Goal: Information Seeking & Learning: Learn about a topic

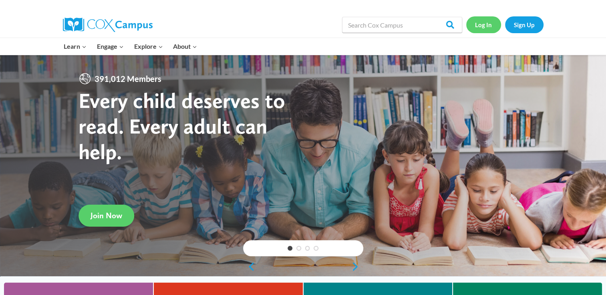
click at [491, 24] on link "Log In" at bounding box center [483, 24] width 35 height 16
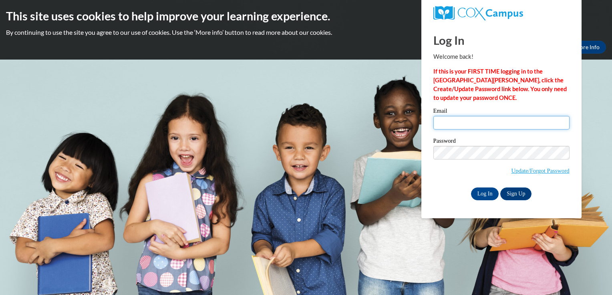
click at [512, 122] on input "Email" at bounding box center [501, 123] width 136 height 14
type input "jsdirks96@gmail.com"
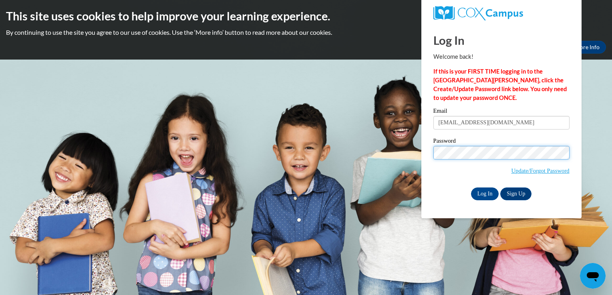
click at [471, 188] on input "Log In" at bounding box center [485, 194] width 28 height 13
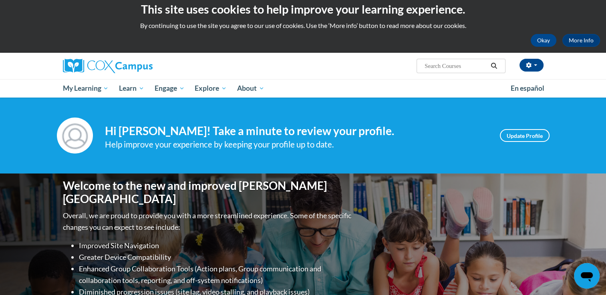
scroll to position [11, 0]
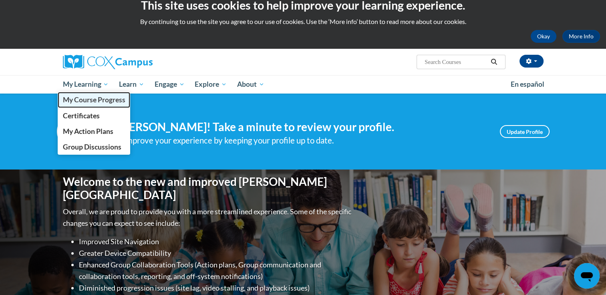
click at [94, 100] on span "My Course Progress" at bounding box center [93, 100] width 62 height 8
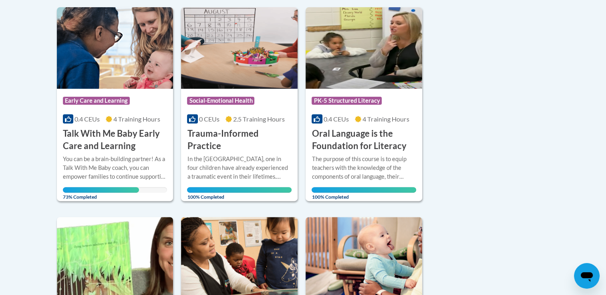
scroll to position [197, 0]
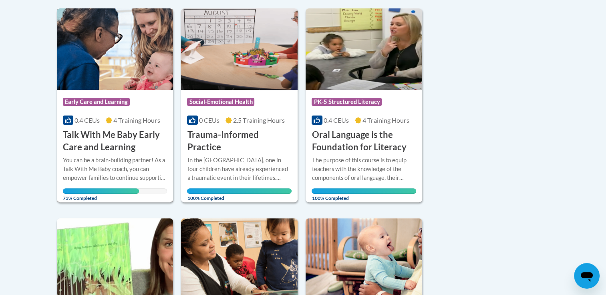
click at [131, 86] on img at bounding box center [115, 49] width 116 height 82
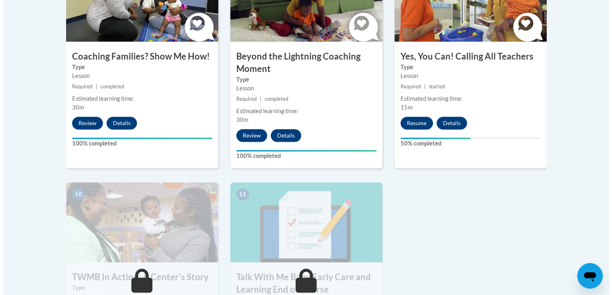
scroll to position [793, 0]
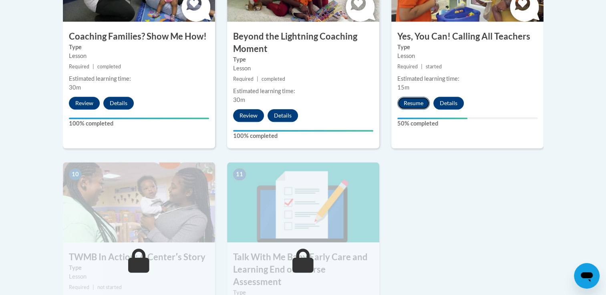
click at [412, 97] on button "Resume" at bounding box center [413, 103] width 32 height 13
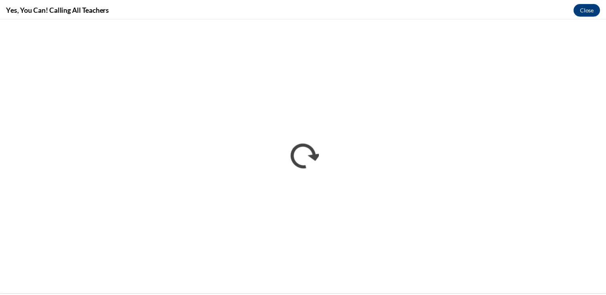
scroll to position [0, 0]
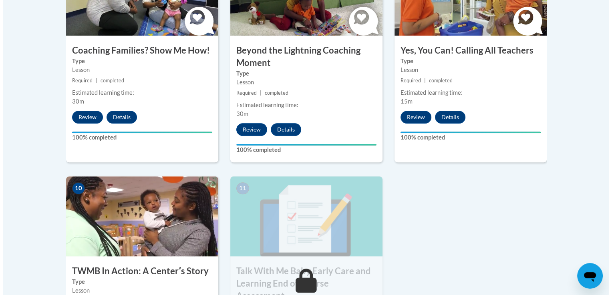
scroll to position [823, 0]
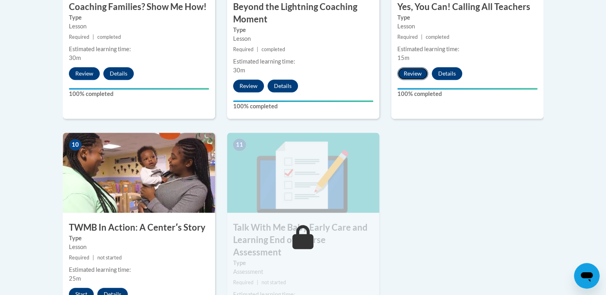
click at [410, 67] on button "Review" at bounding box center [412, 73] width 31 height 13
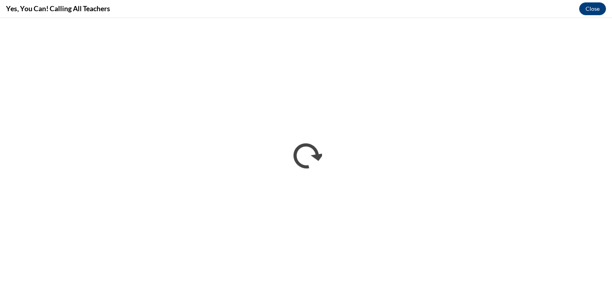
scroll to position [0, 0]
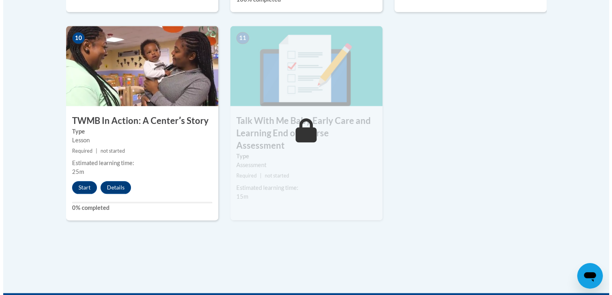
scroll to position [837, 0]
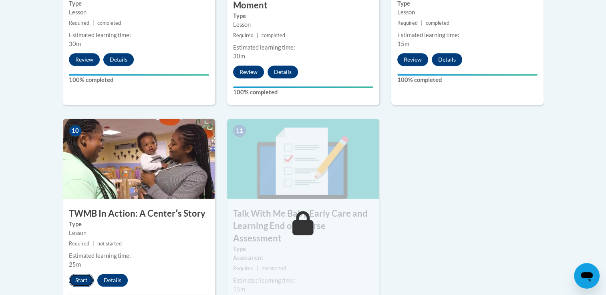
click at [85, 274] on button "Start" at bounding box center [81, 280] width 25 height 13
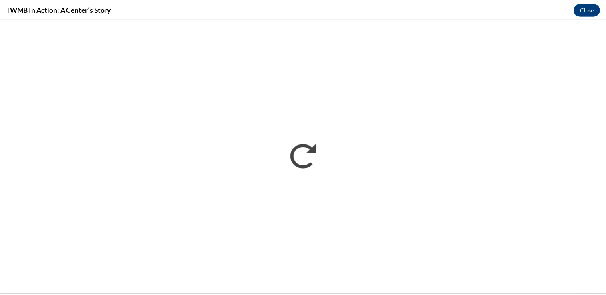
scroll to position [0, 0]
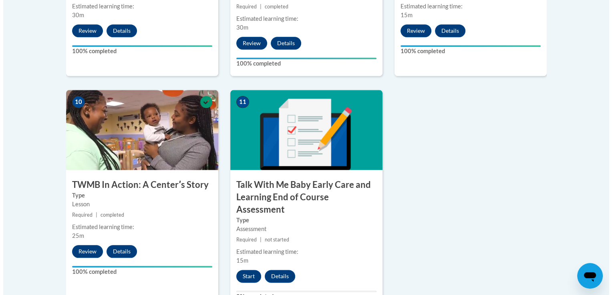
scroll to position [864, 0]
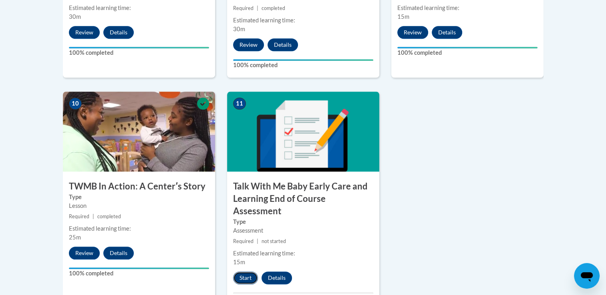
click at [250, 272] on button "Start" at bounding box center [245, 278] width 25 height 13
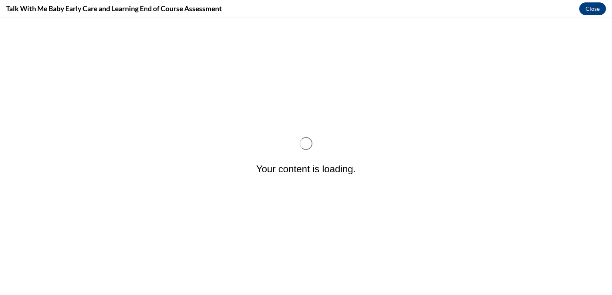
scroll to position [0, 0]
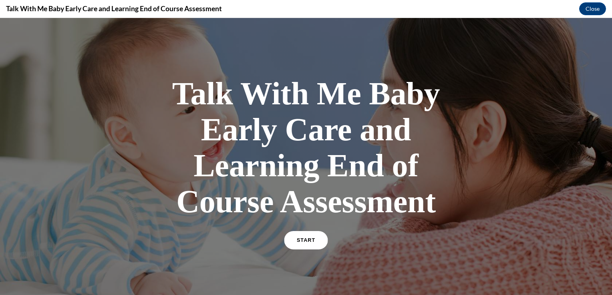
click at [305, 241] on span "START" at bounding box center [306, 241] width 18 height 6
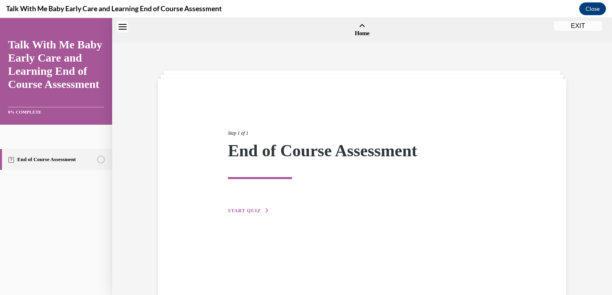
scroll to position [25, 0]
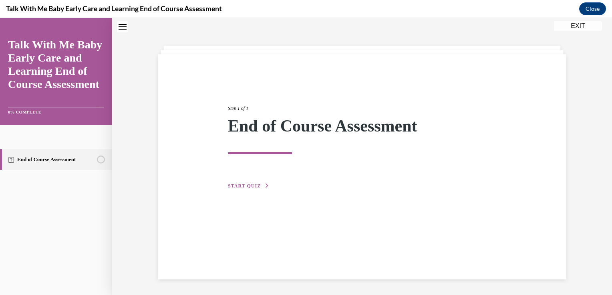
click at [265, 187] on icon "button" at bounding box center [267, 186] width 5 height 4
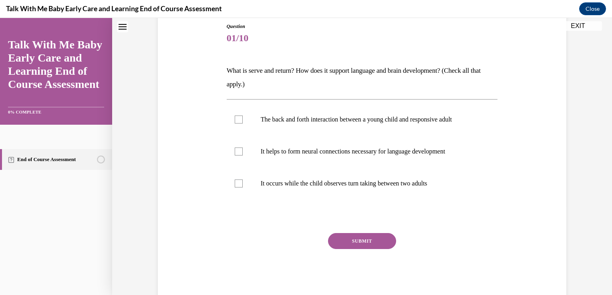
scroll to position [108, 0]
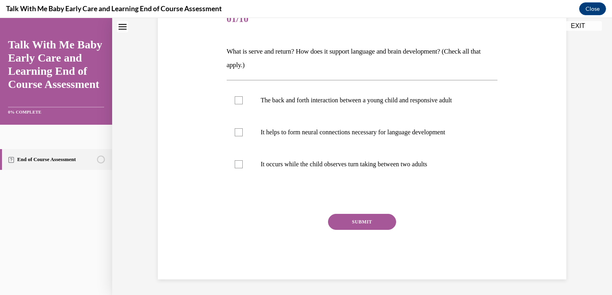
drag, startPoint x: 608, startPoint y: 147, endPoint x: 584, endPoint y: 72, distance: 78.5
click at [584, 72] on div "Question 01/10 What is serve and return? How does it support language and brain…" at bounding box center [362, 116] width 500 height 360
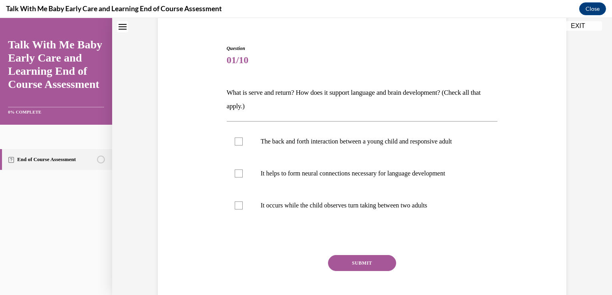
scroll to position [66, 0]
drag, startPoint x: 607, startPoint y: 110, endPoint x: 596, endPoint y: 58, distance: 53.2
click at [596, 58] on div "Question 01/10 What is serve and return? How does it support language and brain…" at bounding box center [362, 157] width 500 height 360
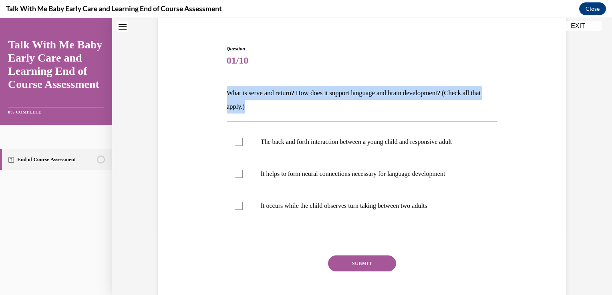
drag, startPoint x: 224, startPoint y: 92, endPoint x: 276, endPoint y: 104, distance: 53.2
click at [276, 104] on p "What is serve and return? How does it support language and brain development? (…" at bounding box center [362, 99] width 271 height 27
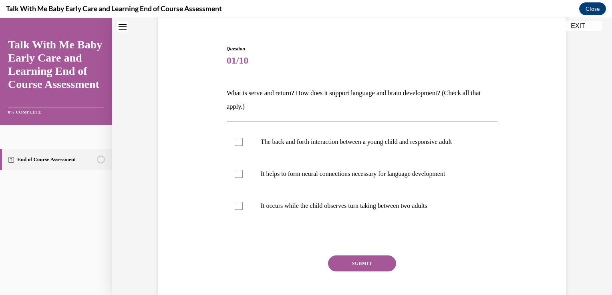
click at [426, 62] on span "01/10" at bounding box center [362, 60] width 271 height 16
click at [473, 102] on p "What is serve and return? How does it support language and brain development? (…" at bounding box center [362, 99] width 271 height 27
click at [392, 141] on p "The back and forth interaction between a young child and responsive adult" at bounding box center [369, 142] width 217 height 8
click at [243, 141] on input "The back and forth interaction between a young child and responsive adult" at bounding box center [239, 142] width 8 height 8
checkbox input "true"
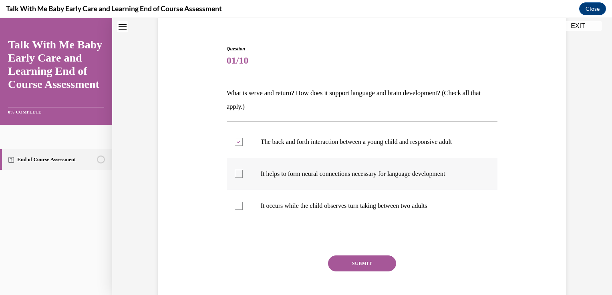
click at [334, 178] on label "It helps to form neural connections necessary for language development" at bounding box center [362, 174] width 271 height 32
click at [243, 178] on input "It helps to form neural connections necessary for language development" at bounding box center [239, 174] width 8 height 8
checkbox input "true"
drag, startPoint x: 607, startPoint y: 185, endPoint x: 605, endPoint y: 236, distance: 51.3
click at [605, 236] on div "Question 01/10 What is serve and return? How does it support language and brain…" at bounding box center [362, 157] width 500 height 360
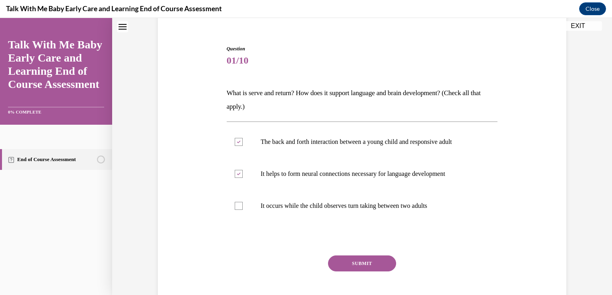
drag, startPoint x: 608, startPoint y: 238, endPoint x: 576, endPoint y: 264, distance: 41.3
drag, startPoint x: 576, startPoint y: 264, endPoint x: 570, endPoint y: 269, distance: 8.5
click at [570, 269] on div "Question 01/10 What is serve and return? How does it support language and brain…" at bounding box center [362, 157] width 500 height 360
drag, startPoint x: 279, startPoint y: 225, endPoint x: 337, endPoint y: 213, distance: 59.6
click at [337, 213] on div "The back and forth interaction between a young child and responsive adult It he…" at bounding box center [362, 174] width 271 height 104
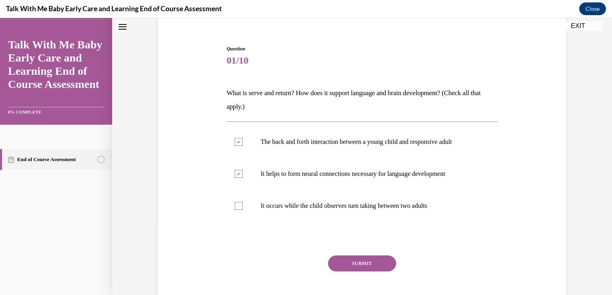
click at [518, 201] on div "Question 01/10 What is serve and return? How does it support language and brain…" at bounding box center [362, 171] width 412 height 300
click at [376, 261] on button "SUBMIT" at bounding box center [362, 264] width 68 height 16
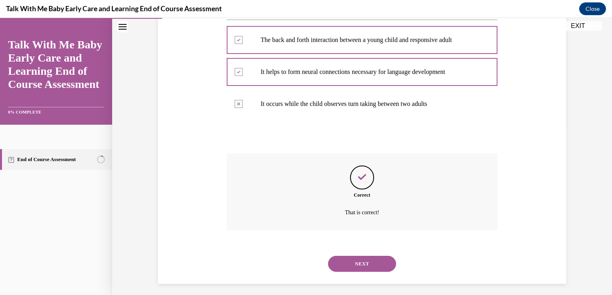
scroll to position [173, 0]
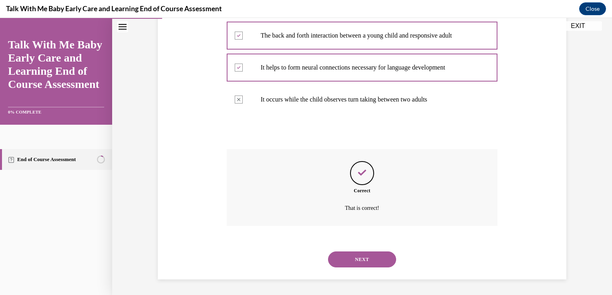
click at [360, 257] on button "NEXT" at bounding box center [362, 260] width 68 height 16
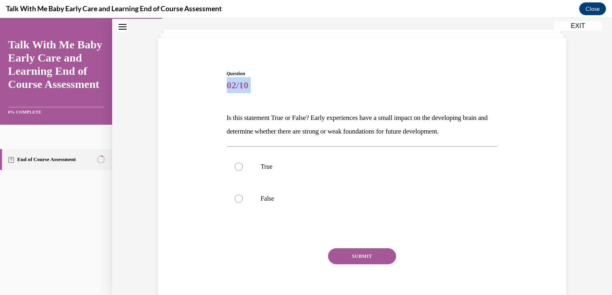
scroll to position [0, 0]
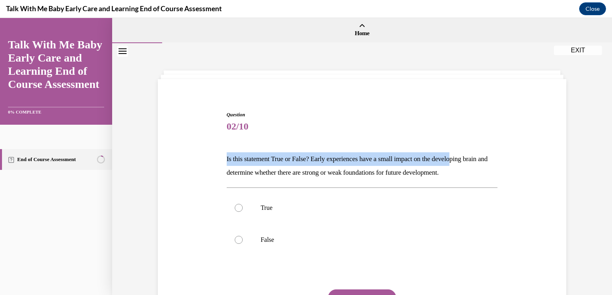
drag, startPoint x: 224, startPoint y: 81, endPoint x: 464, endPoint y: 144, distance: 247.4
click at [464, 144] on div "Question 02/10 Is this statement True or False? Early experiences have a small …" at bounding box center [362, 233] width 271 height 244
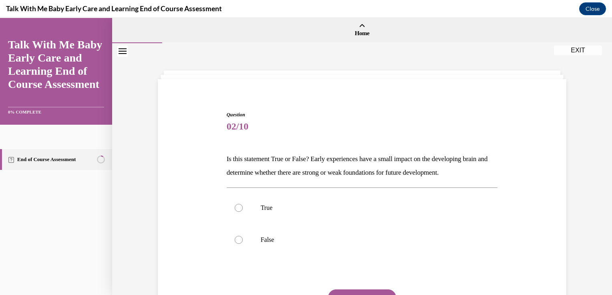
click at [466, 141] on div "Question 02/10 Is this statement True or False? Early experiences have a small …" at bounding box center [362, 233] width 271 height 244
drag, startPoint x: 608, startPoint y: 117, endPoint x: 604, endPoint y: 199, distance: 82.2
click at [604, 199] on div "Question 02/10 Is this statement True or False? Early experiences have a small …" at bounding box center [362, 207] width 500 height 328
drag, startPoint x: 609, startPoint y: 194, endPoint x: 596, endPoint y: 255, distance: 61.9
click at [596, 255] on div "Question 02/10 Is this statement True or False? Early experiences have a small …" at bounding box center [362, 207] width 500 height 328
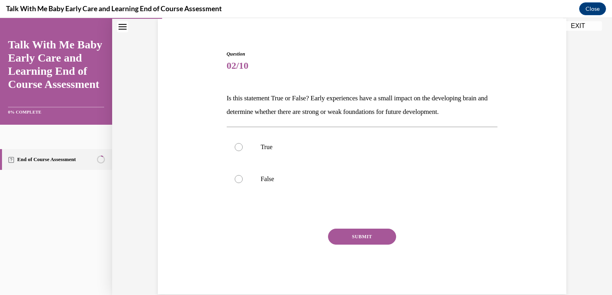
scroll to position [62, 0]
click at [345, 101] on p "Is this statement True or False? Early experiences have a small impact on the d…" at bounding box center [362, 103] width 271 height 27
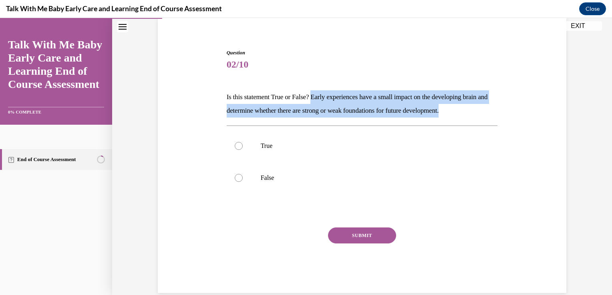
drag, startPoint x: 313, startPoint y: 94, endPoint x: 486, endPoint y: 104, distance: 172.9
click at [486, 104] on p "Is this statement True or False? Early experiences have a small impact on the d…" at bounding box center [362, 103] width 271 height 27
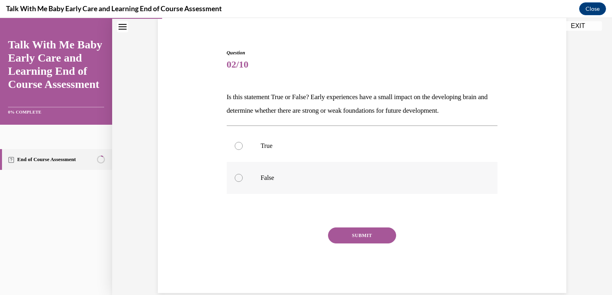
click at [301, 186] on label "False" at bounding box center [362, 178] width 271 height 32
click at [243, 182] on input "False" at bounding box center [239, 178] width 8 height 8
radio input "true"
click at [365, 239] on button "SUBMIT" at bounding box center [362, 236] width 68 height 16
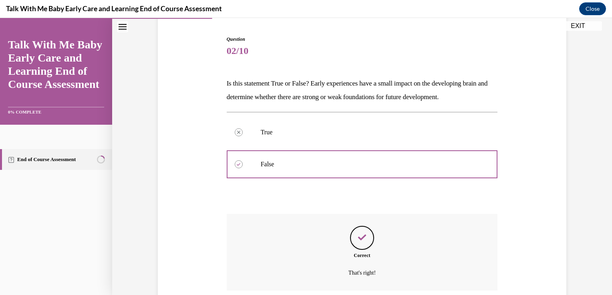
scroll to position [141, 0]
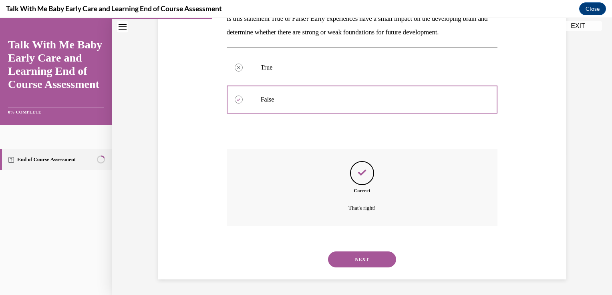
click at [351, 259] on button "NEXT" at bounding box center [362, 260] width 68 height 16
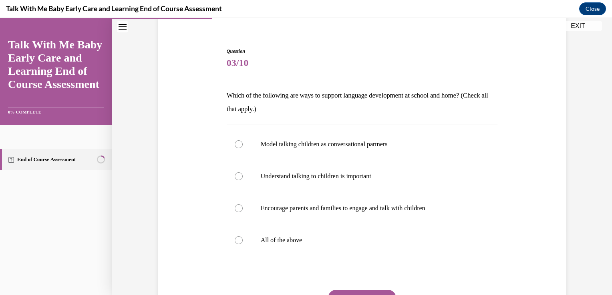
scroll to position [64, 0]
click at [393, 152] on label "Model talking children as conversational partners" at bounding box center [362, 144] width 271 height 32
click at [243, 148] on input "Model talking children as conversational partners" at bounding box center [239, 144] width 8 height 8
radio input "true"
click at [405, 185] on label "Understand talking to children is important" at bounding box center [362, 176] width 271 height 32
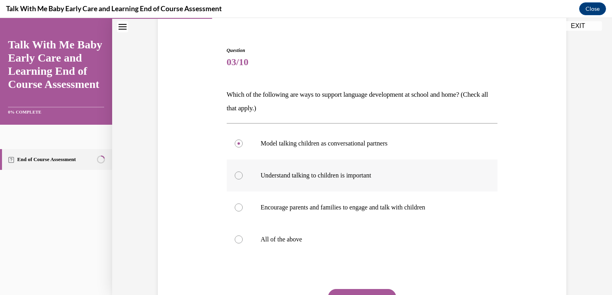
click at [243, 180] on input "Understand talking to children is important" at bounding box center [239, 176] width 8 height 8
radio input "true"
click at [293, 246] on label "All of the above" at bounding box center [362, 240] width 271 height 32
click at [243, 244] on input "All of the above" at bounding box center [239, 240] width 8 height 8
radio input "true"
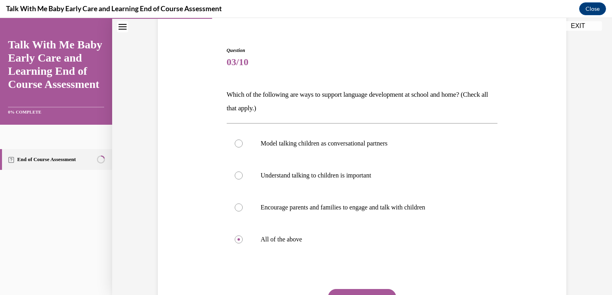
click at [384, 292] on button "SUBMIT" at bounding box center [362, 297] width 68 height 16
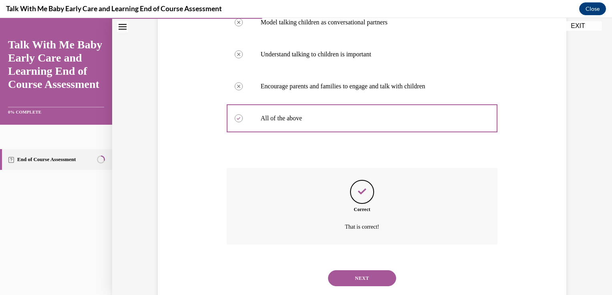
scroll to position [205, 0]
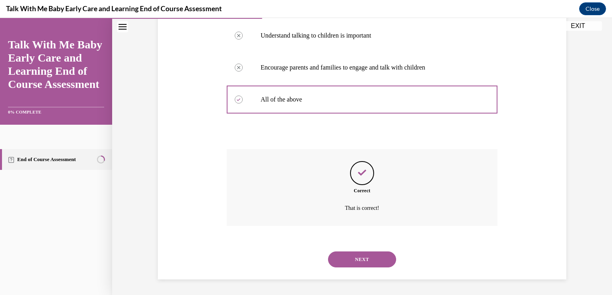
click at [362, 258] on button "NEXT" at bounding box center [362, 260] width 68 height 16
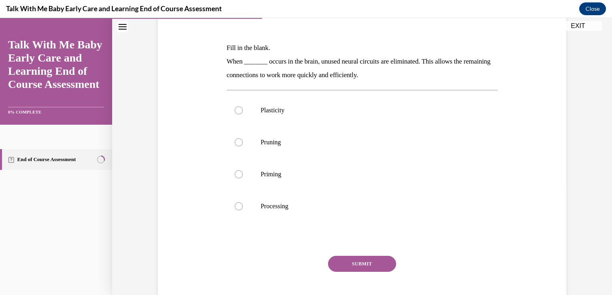
scroll to position [112, 0]
click at [225, 58] on div "Question 04/10 Fill in the blank. When _______ occurs in the brain, unused neur…" at bounding box center [362, 154] width 275 height 334
click at [227, 58] on p "When _______ occurs in the brain, unused neural circuits are eliminated. This a…" at bounding box center [362, 67] width 271 height 27
drag, startPoint x: 223, startPoint y: 58, endPoint x: 241, endPoint y: 63, distance: 18.3
click at [241, 63] on p "When _______ occurs in the brain, unused neural circuits are eliminated. This a…" at bounding box center [362, 67] width 271 height 27
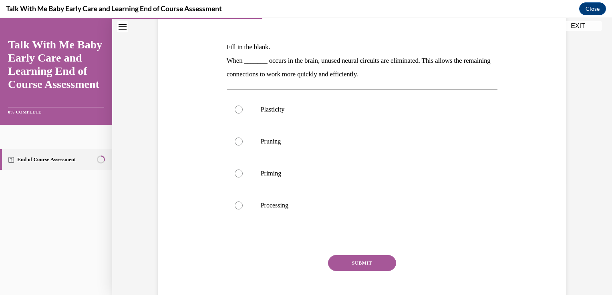
drag, startPoint x: 241, startPoint y: 63, endPoint x: 311, endPoint y: 37, distance: 74.5
click at [311, 37] on div "Question 04/10 Fill in the blank. When _______ occurs in the brain, unused neur…" at bounding box center [362, 160] width 271 height 322
click at [271, 138] on p "Pruning" at bounding box center [369, 142] width 217 height 8
click at [243, 138] on input "Pruning" at bounding box center [239, 142] width 8 height 8
radio input "true"
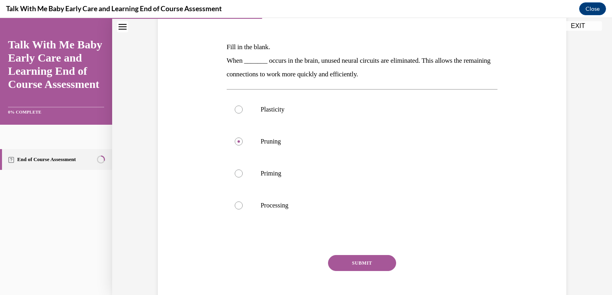
click at [358, 262] on button "SUBMIT" at bounding box center [362, 263] width 68 height 16
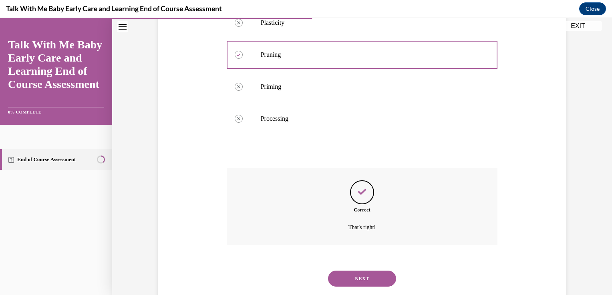
scroll to position [218, 0]
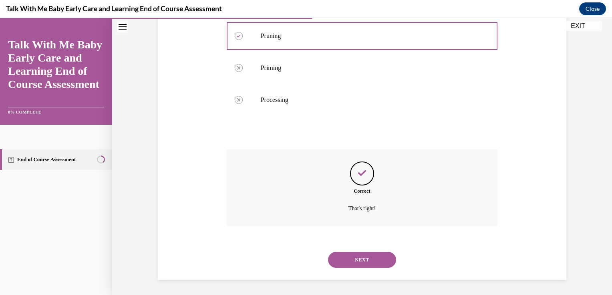
click at [373, 258] on button "NEXT" at bounding box center [362, 260] width 68 height 16
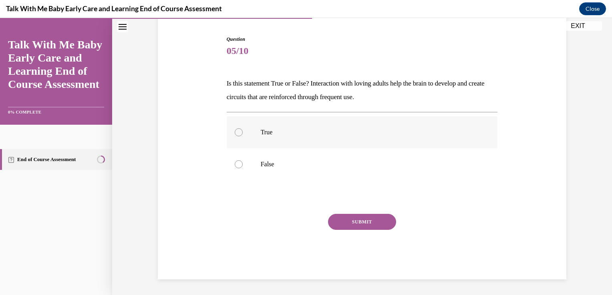
click at [315, 123] on label "True" at bounding box center [362, 132] width 271 height 32
click at [243, 129] on input "True" at bounding box center [239, 133] width 8 height 8
radio input "true"
click at [337, 222] on button "SUBMIT" at bounding box center [362, 222] width 68 height 16
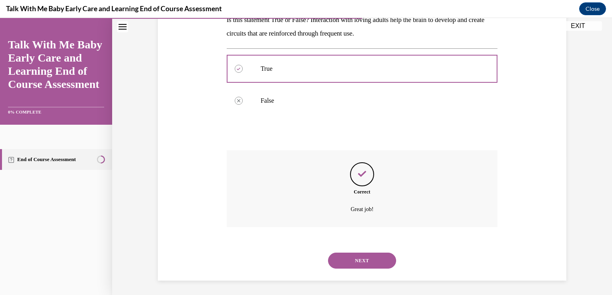
scroll to position [141, 0]
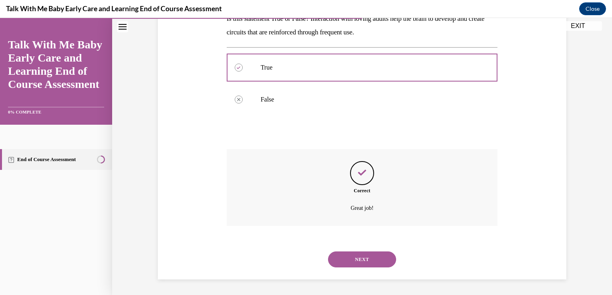
click at [378, 263] on button "NEXT" at bounding box center [362, 260] width 68 height 16
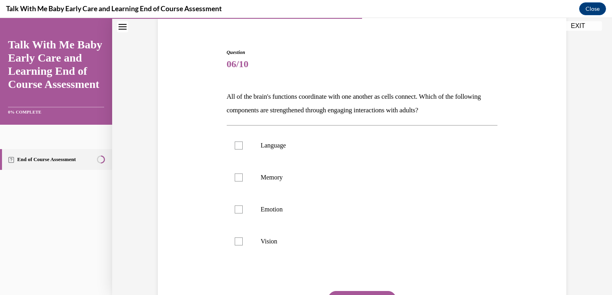
scroll to position [64, 0]
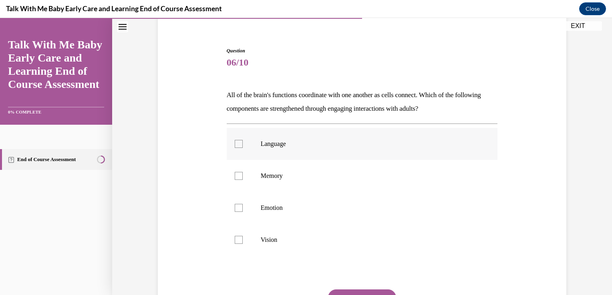
click at [275, 155] on label "Language" at bounding box center [362, 144] width 271 height 32
click at [243, 148] on input "Language" at bounding box center [239, 144] width 8 height 8
checkbox input "true"
click at [277, 220] on label "Emotion" at bounding box center [362, 208] width 271 height 32
click at [243, 212] on input "Emotion" at bounding box center [239, 208] width 8 height 8
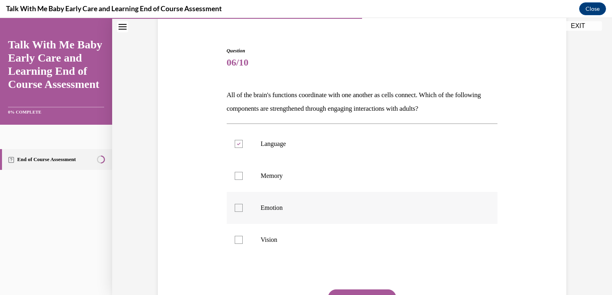
checkbox input "true"
click at [279, 174] on p "Memory" at bounding box center [369, 176] width 217 height 8
click at [243, 174] on input "Memory" at bounding box center [239, 176] width 8 height 8
checkbox input "true"
click at [360, 294] on button "SUBMIT" at bounding box center [362, 298] width 68 height 16
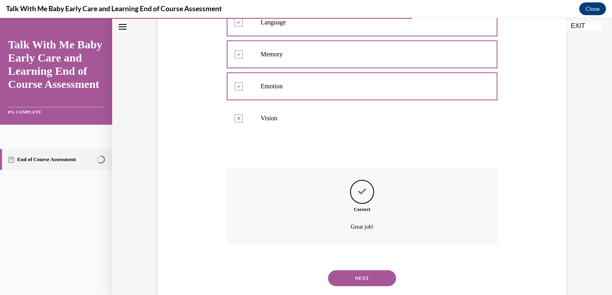
scroll to position [205, 0]
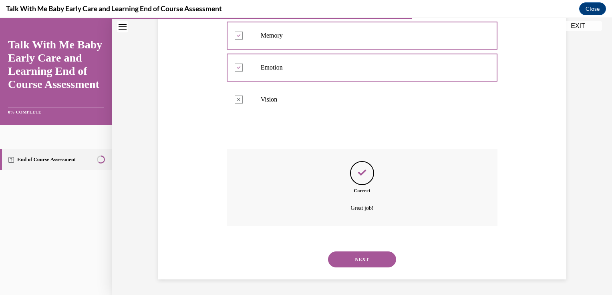
click at [361, 261] on button "NEXT" at bounding box center [362, 260] width 68 height 16
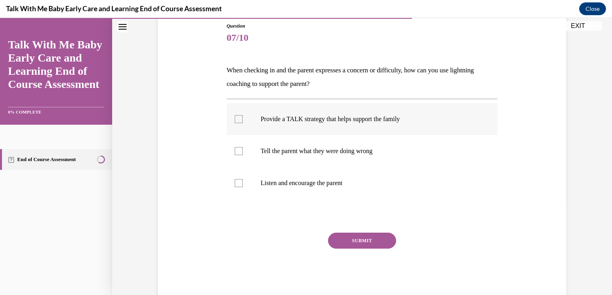
click at [359, 121] on p "Provide a TALK strategy that helps support the family" at bounding box center [369, 119] width 217 height 8
click at [243, 121] on input "Provide a TALK strategy that helps support the family" at bounding box center [239, 119] width 8 height 8
checkbox input "true"
click at [295, 189] on label "Listen and encourage the parent" at bounding box center [362, 183] width 271 height 32
click at [243, 187] on input "Listen and encourage the parent" at bounding box center [239, 183] width 8 height 8
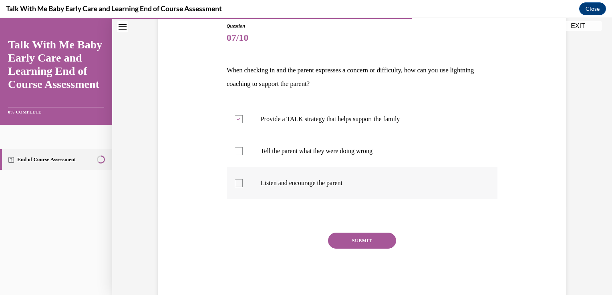
checkbox input "true"
click at [368, 241] on button "SUBMIT" at bounding box center [362, 241] width 68 height 16
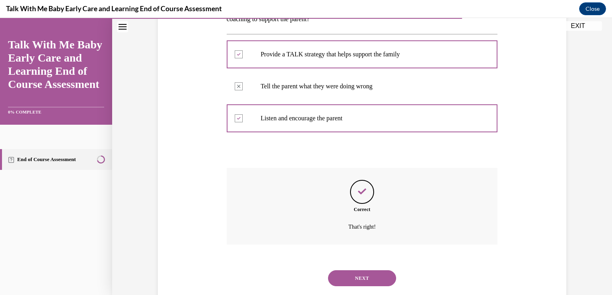
scroll to position [173, 0]
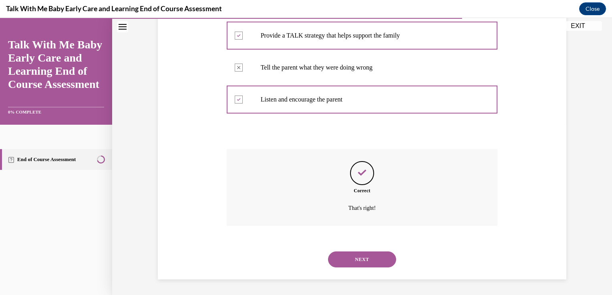
click at [367, 264] on button "NEXT" at bounding box center [362, 260] width 68 height 16
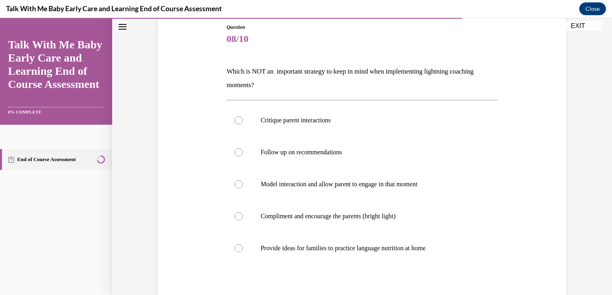
scroll to position [88, 0]
click at [321, 127] on label "Critique parent interactions" at bounding box center [362, 120] width 271 height 32
click at [243, 124] on input "Critique parent interactions" at bounding box center [239, 120] width 8 height 8
radio input "true"
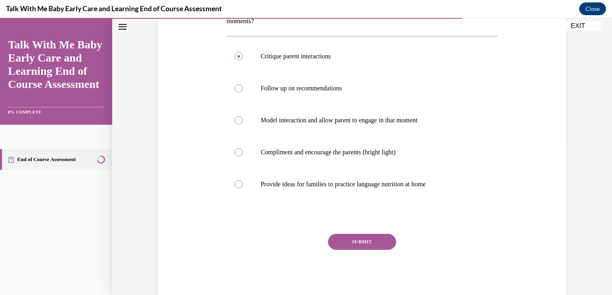
scroll to position [172, 0]
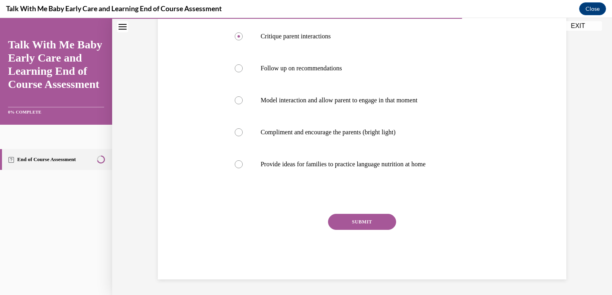
click at [364, 221] on button "SUBMIT" at bounding box center [362, 222] width 68 height 16
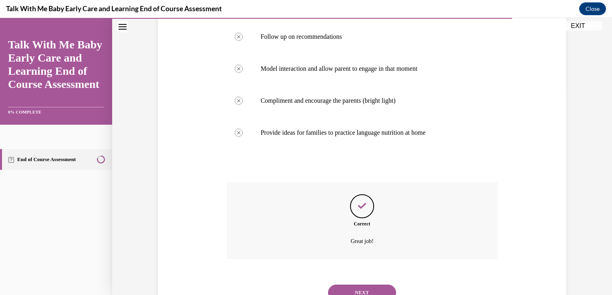
scroll to position [237, 0]
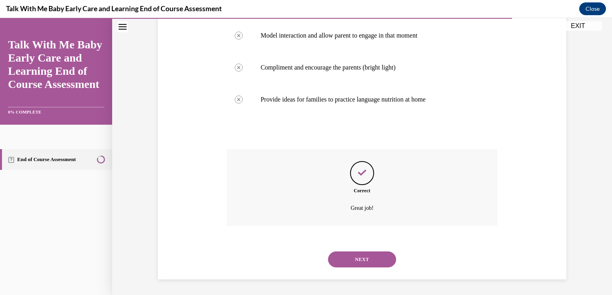
click at [373, 259] on button "NEXT" at bounding box center [362, 260] width 68 height 16
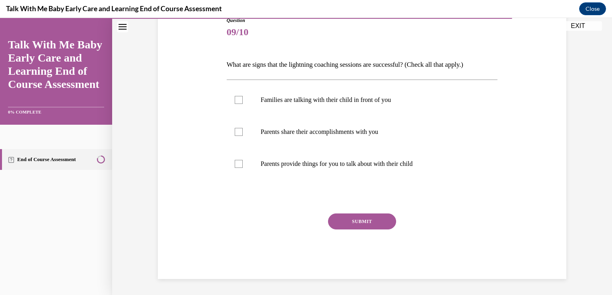
scroll to position [89, 0]
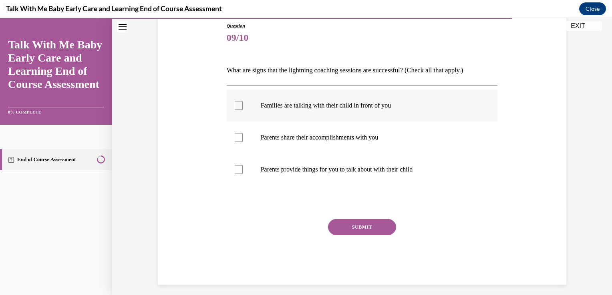
click at [291, 109] on p "Families are talking with their child in front of you" at bounding box center [369, 106] width 217 height 8
click at [243, 109] on input "Families are talking with their child in front of you" at bounding box center [239, 106] width 8 height 8
checkbox input "true"
click at [335, 138] on p "Parents share their accomplishments with you" at bounding box center [369, 138] width 217 height 8
click at [243, 138] on input "Parents share their accomplishments with you" at bounding box center [239, 138] width 8 height 8
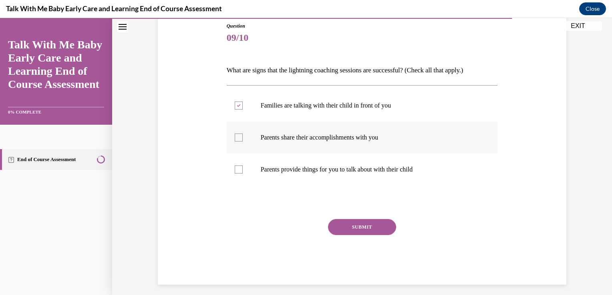
checkbox input "true"
click at [358, 175] on label "Parents provide things for you to talk about with their child" at bounding box center [362, 170] width 271 height 32
click at [243, 174] on input "Parents provide things for you to talk about with their child" at bounding box center [239, 170] width 8 height 8
checkbox input "true"
click at [351, 222] on button "SUBMIT" at bounding box center [362, 227] width 68 height 16
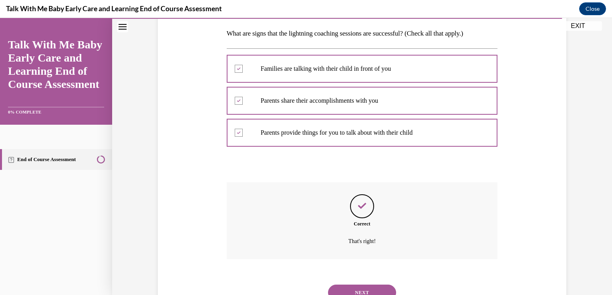
scroll to position [159, 0]
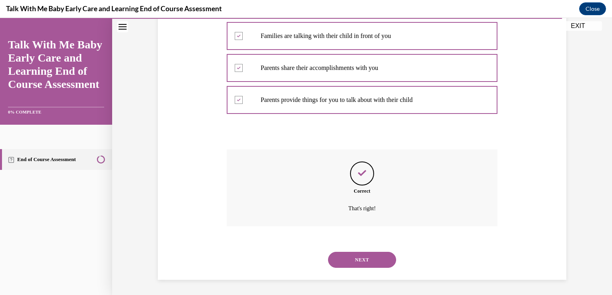
click at [362, 259] on button "NEXT" at bounding box center [362, 260] width 68 height 16
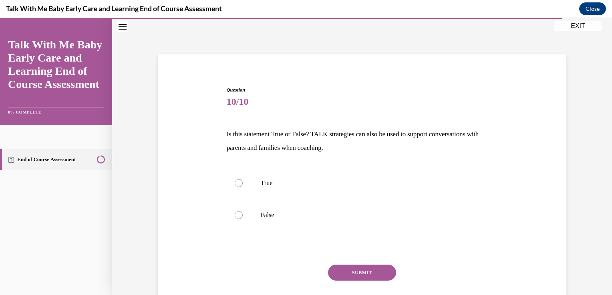
scroll to position [27, 0]
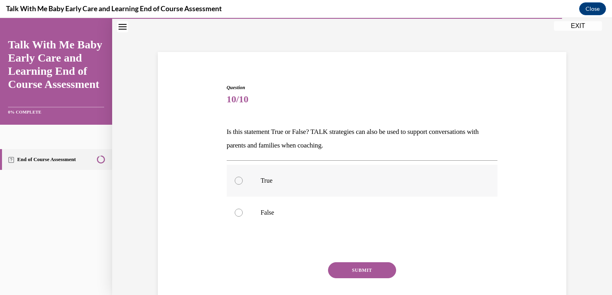
click at [290, 179] on p "True" at bounding box center [369, 181] width 217 height 8
click at [243, 179] on input "True" at bounding box center [239, 181] width 8 height 8
radio input "true"
click at [380, 272] on button "SUBMIT" at bounding box center [362, 271] width 68 height 16
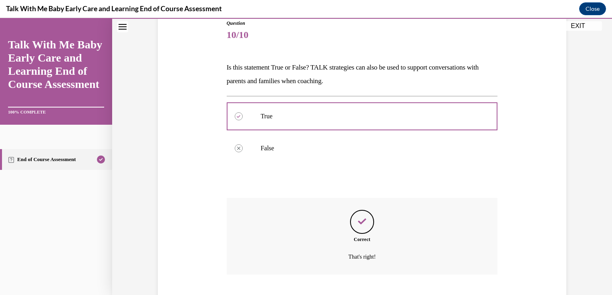
scroll to position [141, 0]
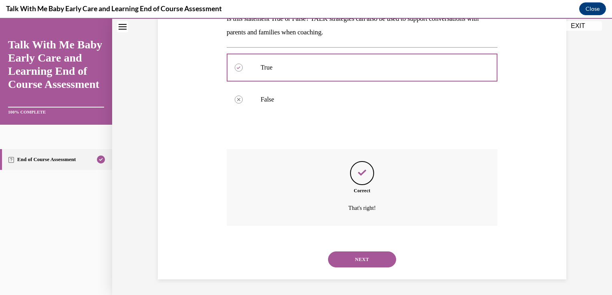
click at [345, 256] on button "NEXT" at bounding box center [362, 260] width 68 height 16
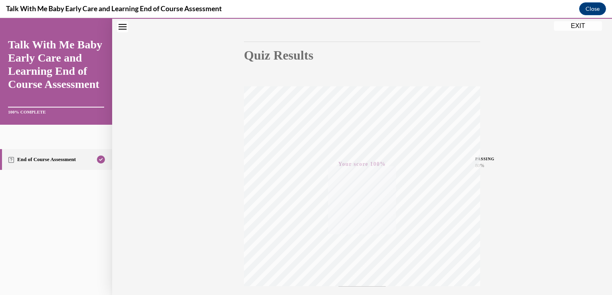
scroll to position [133, 0]
click at [584, 30] on button "EXIT" at bounding box center [578, 26] width 48 height 10
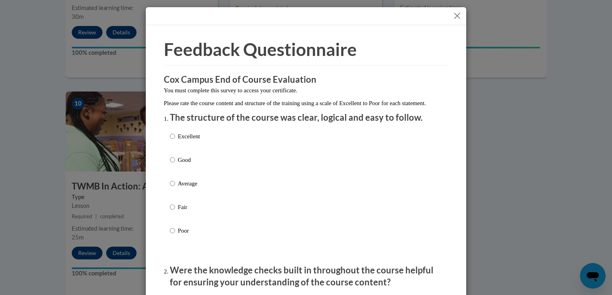
click at [181, 141] on p "Excellent" at bounding box center [189, 136] width 22 height 9
click at [175, 141] on input "Excellent" at bounding box center [172, 136] width 5 height 9
radio input "true"
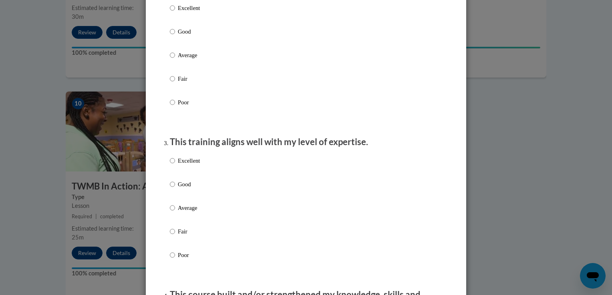
scroll to position [290, 0]
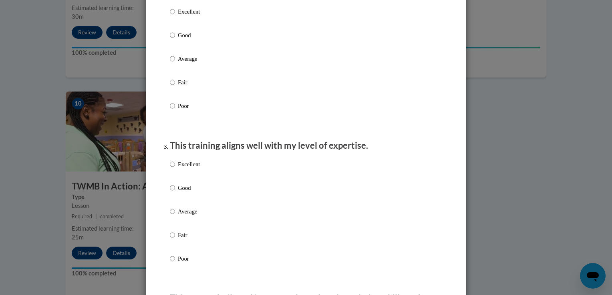
click at [178, 16] on p "Excellent" at bounding box center [189, 11] width 22 height 9
click at [175, 16] on input "Excellent" at bounding box center [172, 11] width 5 height 9
radio input "true"
click at [183, 169] on p "Excellent" at bounding box center [189, 164] width 22 height 9
click at [175, 169] on input "Excellent" at bounding box center [172, 164] width 5 height 9
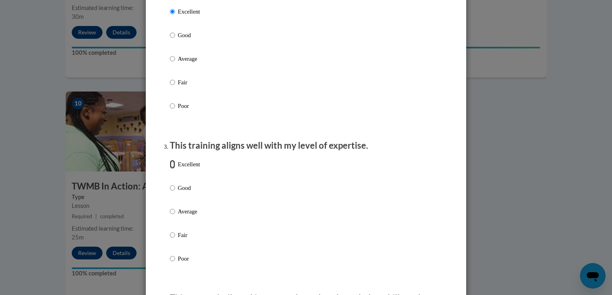
radio input "true"
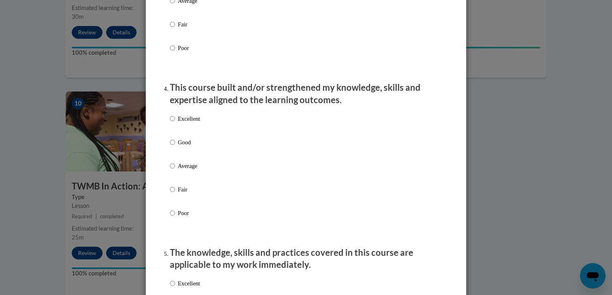
scroll to position [508, 0]
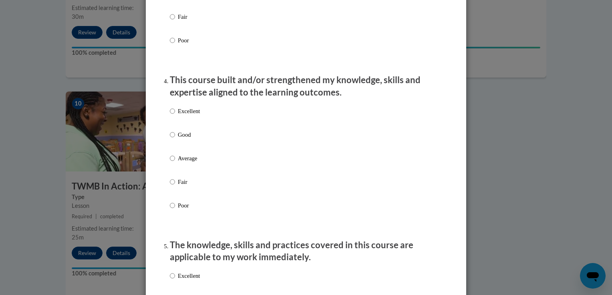
click at [240, 121] on div "Excellent Good Average Fair Poor" at bounding box center [306, 168] width 272 height 131
click at [189, 116] on p "Excellent" at bounding box center [189, 111] width 22 height 9
click at [175, 116] on input "Excellent" at bounding box center [172, 111] width 5 height 9
radio input "true"
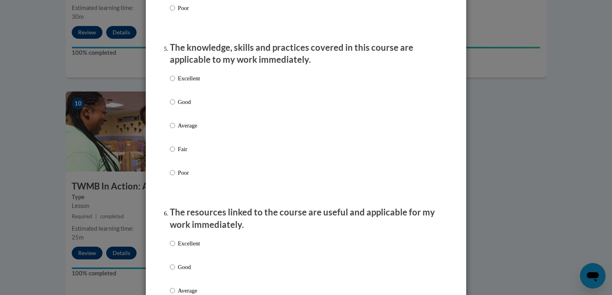
scroll to position [708, 0]
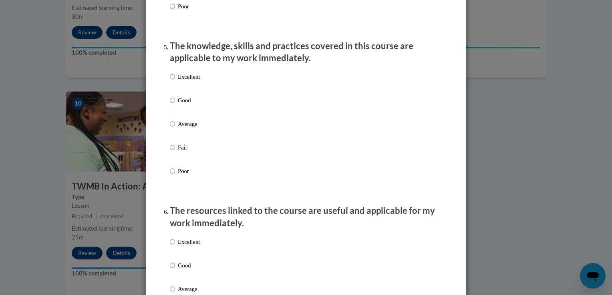
click at [193, 90] on label "Excellent" at bounding box center [185, 83] width 30 height 22
click at [175, 81] on input "Excellent" at bounding box center [172, 76] width 5 height 9
radio input "true"
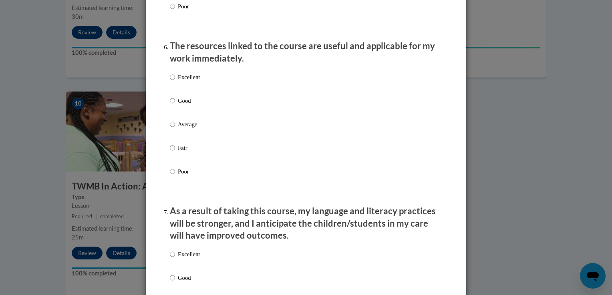
scroll to position [876, 0]
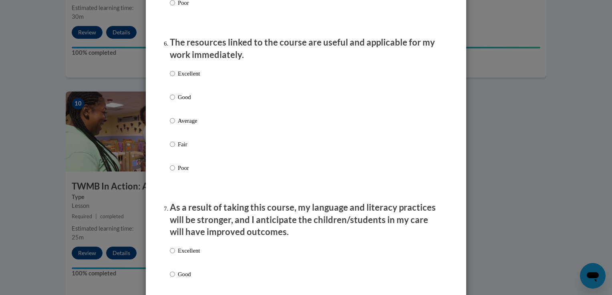
click at [178, 78] on p "Excellent" at bounding box center [189, 73] width 22 height 9
click at [175, 78] on input "Excellent" at bounding box center [172, 73] width 5 height 9
radio input "true"
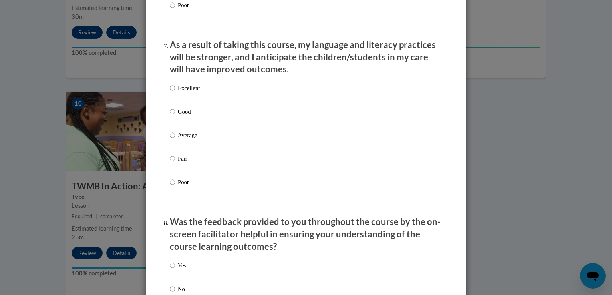
scroll to position [1045, 0]
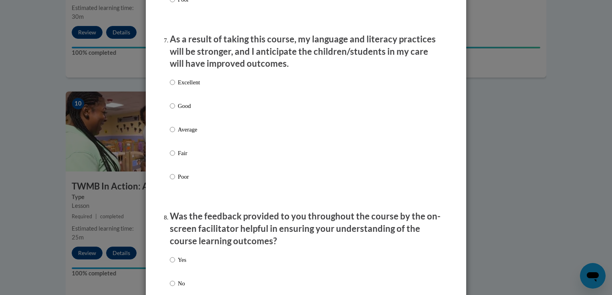
click at [182, 95] on label "Excellent" at bounding box center [185, 89] width 30 height 22
click at [175, 87] on input "Excellent" at bounding box center [172, 82] width 5 height 9
radio input "true"
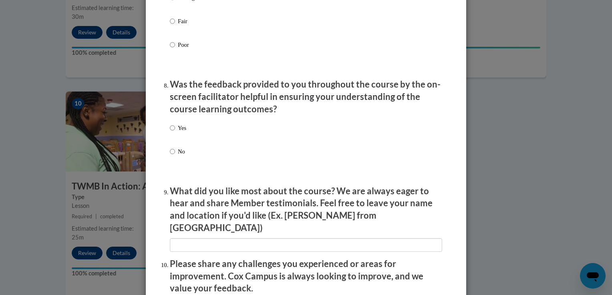
scroll to position [1195, 0]
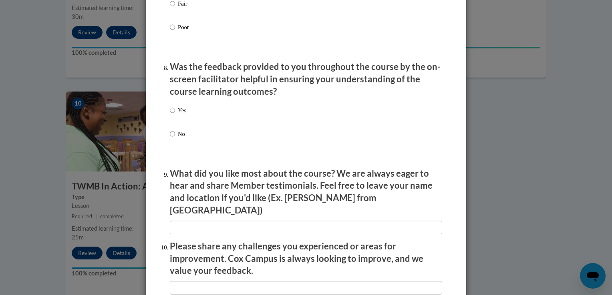
click at [182, 115] on p "Yes" at bounding box center [182, 110] width 8 height 9
click at [175, 115] on input "Yes" at bounding box center [172, 110] width 5 height 9
radio input "true"
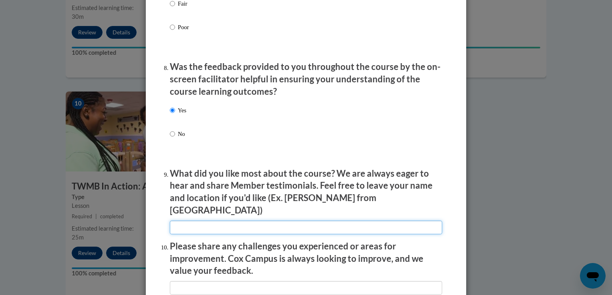
click at [217, 223] on input "textbox" at bounding box center [306, 228] width 272 height 14
drag, startPoint x: 217, startPoint y: 223, endPoint x: 448, endPoint y: 201, distance: 232.9
type input "na"
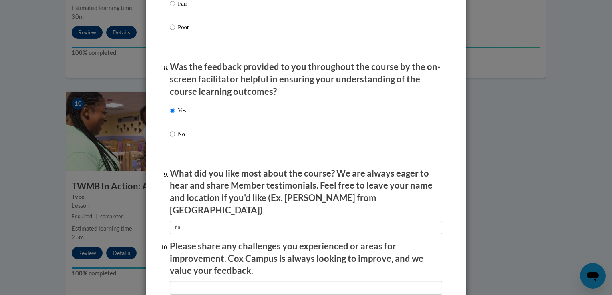
scroll to position [1372, 0]
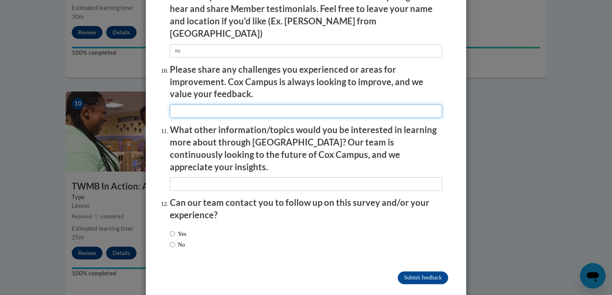
click at [221, 105] on input "textbox" at bounding box center [306, 111] width 272 height 14
type input "na"
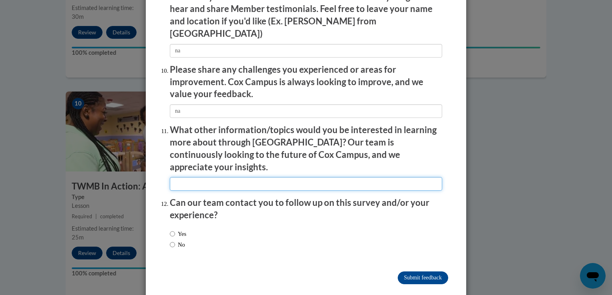
click at [233, 177] on input "textbox" at bounding box center [306, 184] width 272 height 14
type input "na"
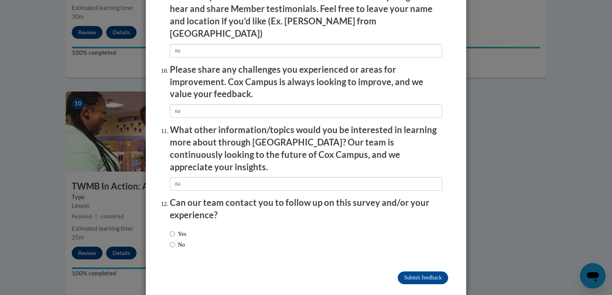
click at [172, 241] on label "No" at bounding box center [177, 245] width 15 height 9
click at [172, 241] on input "No" at bounding box center [172, 245] width 5 height 9
radio input "true"
click at [422, 272] on input "Submit feedback" at bounding box center [423, 278] width 50 height 13
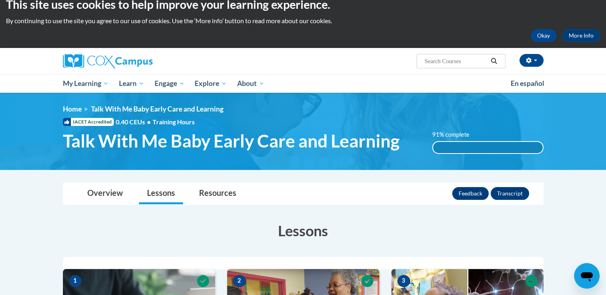
scroll to position [0, 0]
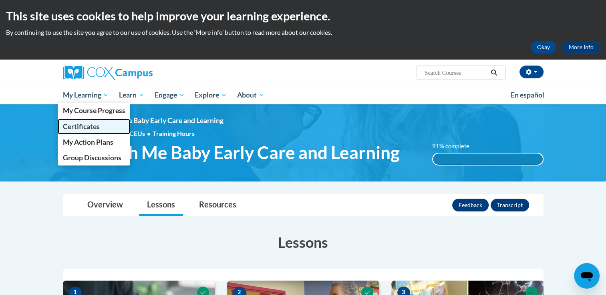
click at [95, 127] on span "Certificates" at bounding box center [80, 127] width 37 height 8
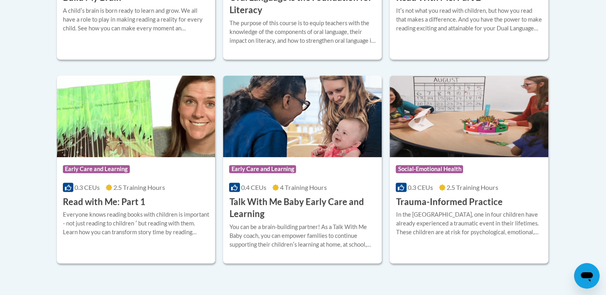
scroll to position [384, 0]
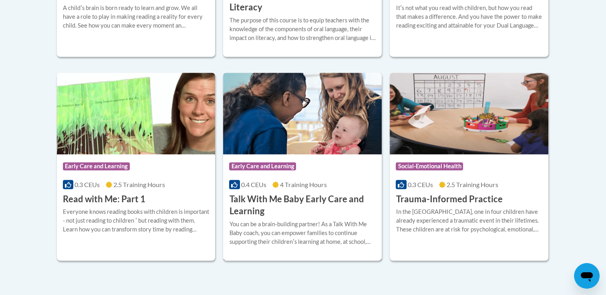
click at [314, 183] on span "4 Training Hours" at bounding box center [303, 185] width 47 height 8
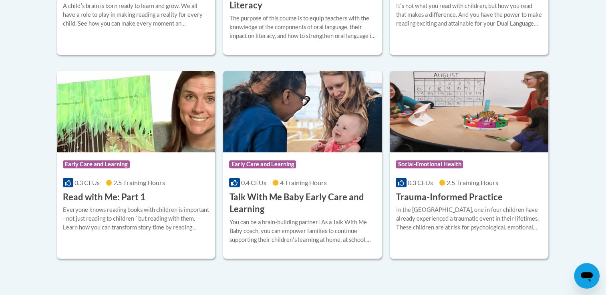
scroll to position [390, 0]
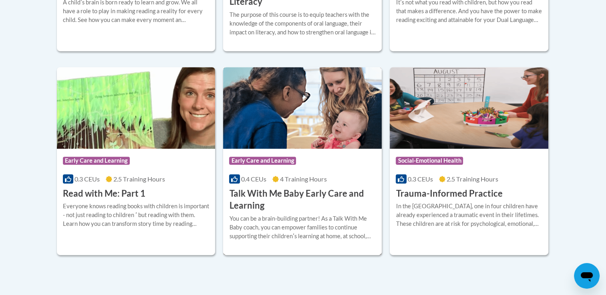
click at [309, 134] on img at bounding box center [302, 108] width 159 height 82
